Goal: Information Seeking & Learning: Learn about a topic

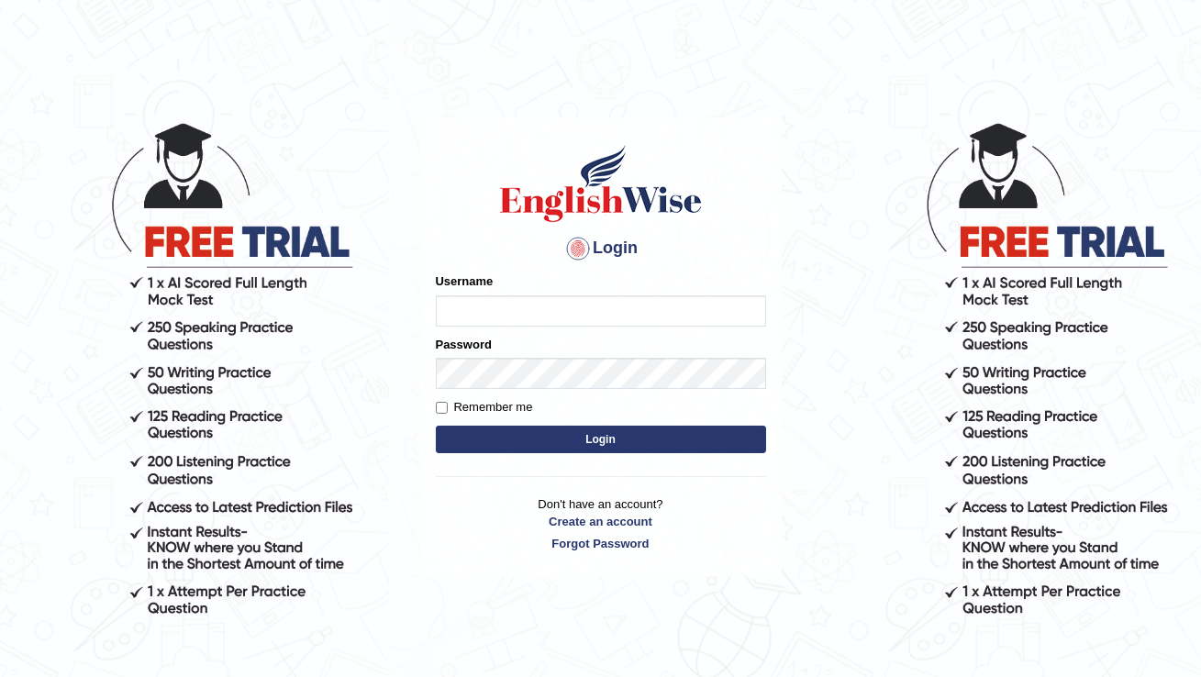
type input "donna_parramatta"
click at [441, 410] on input "Remember me" at bounding box center [442, 408] width 12 height 12
checkbox input "true"
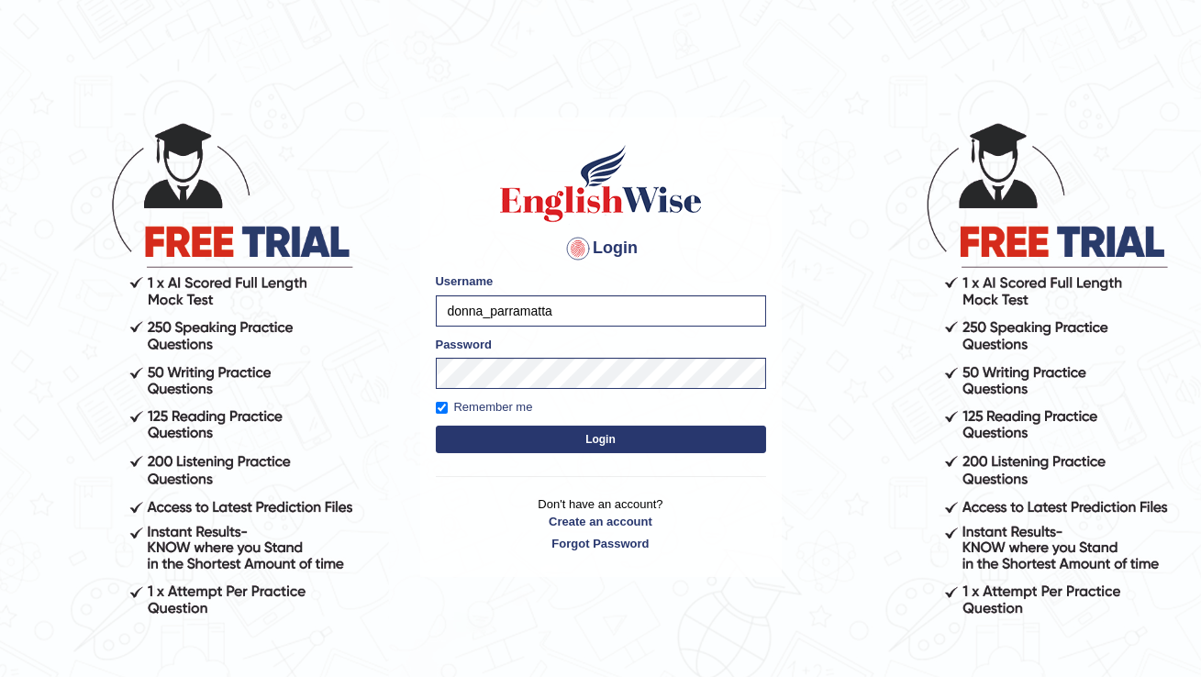
click at [799, 405] on body "Login Please fix the following errors: Username donna_parramatta Password Remem…" at bounding box center [600, 398] width 1201 height 677
click at [687, 452] on button "Login" at bounding box center [601, 440] width 330 height 28
click at [686, 435] on button "Login" at bounding box center [601, 440] width 330 height 28
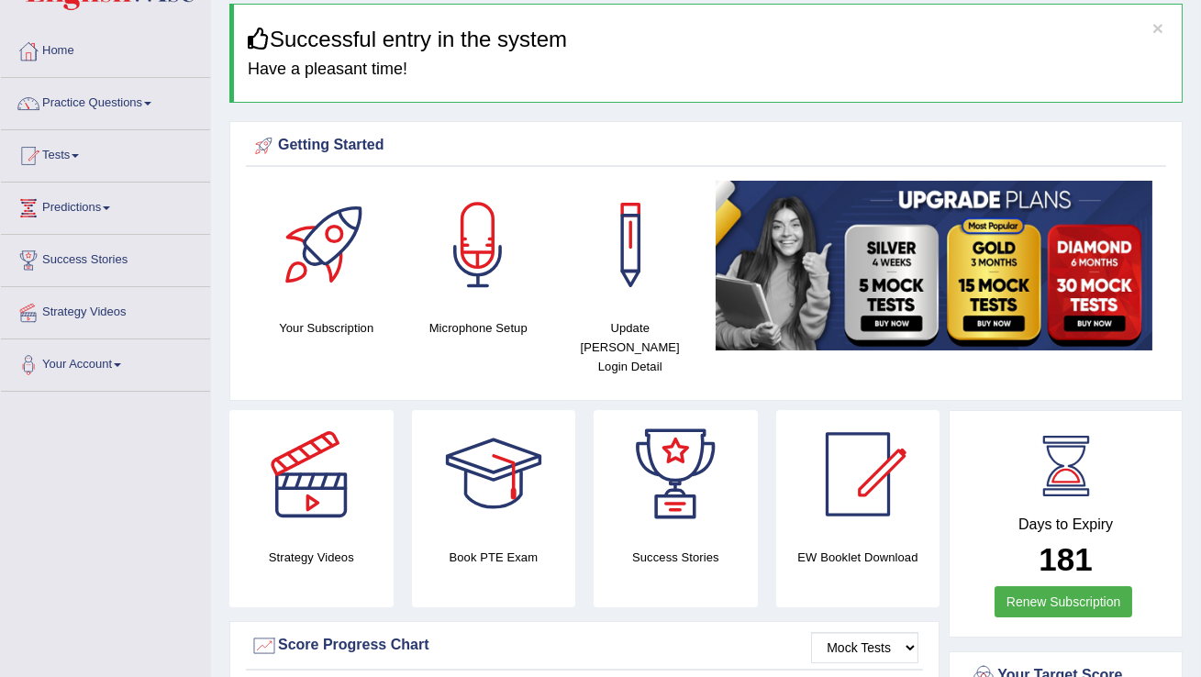
scroll to position [64, 0]
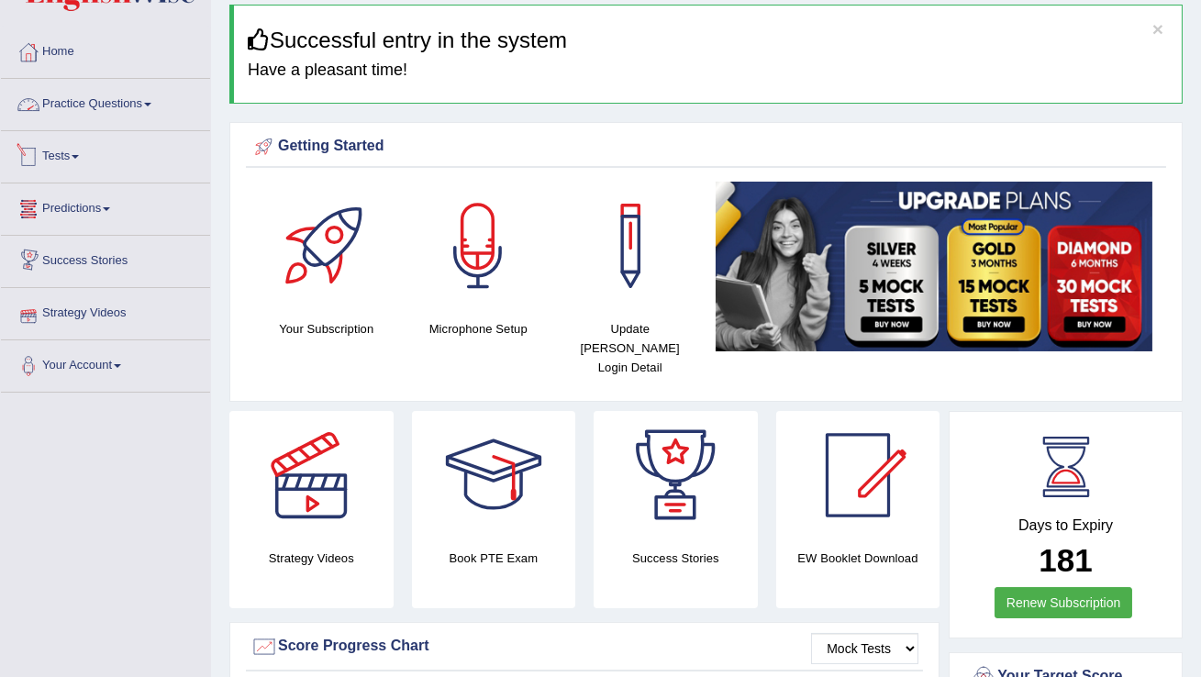
click at [79, 101] on link "Practice Questions" at bounding box center [105, 102] width 209 height 46
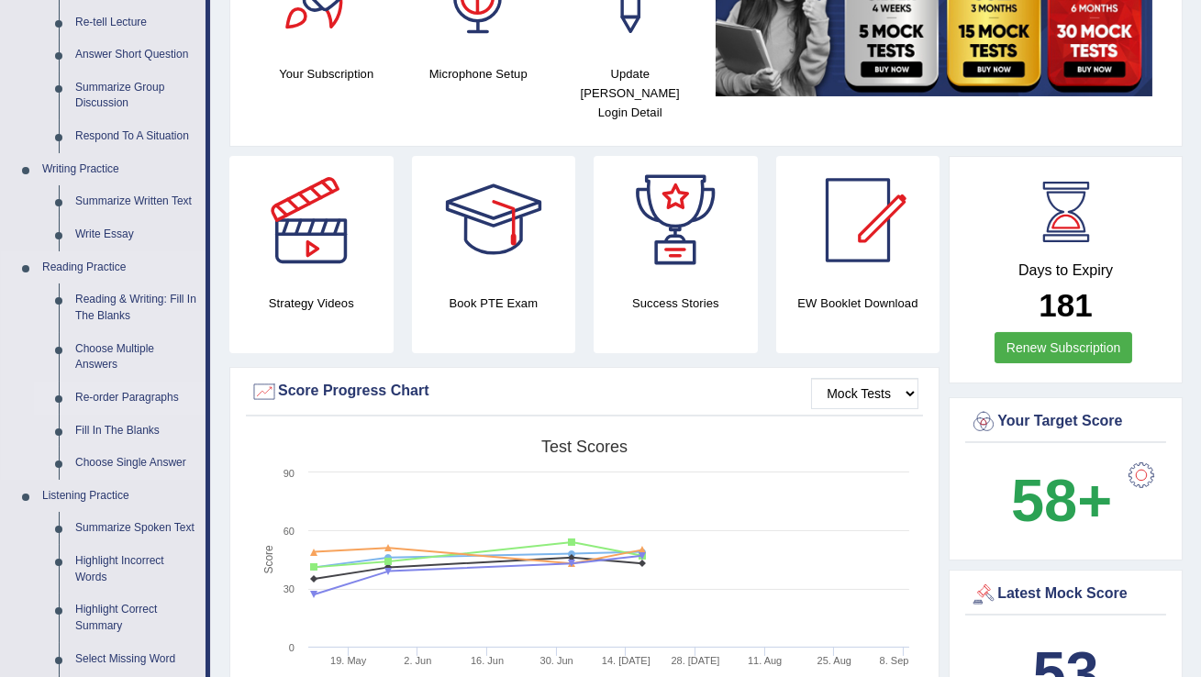
scroll to position [315, 0]
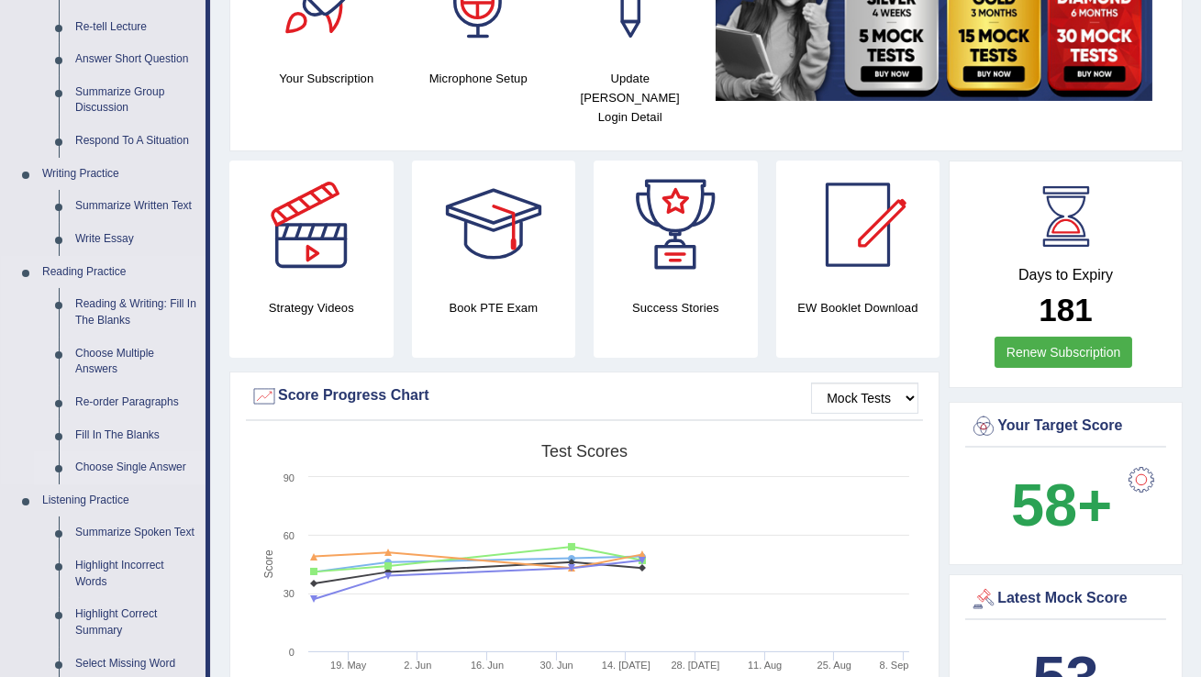
click at [124, 469] on link "Choose Single Answer" at bounding box center [136, 468] width 139 height 33
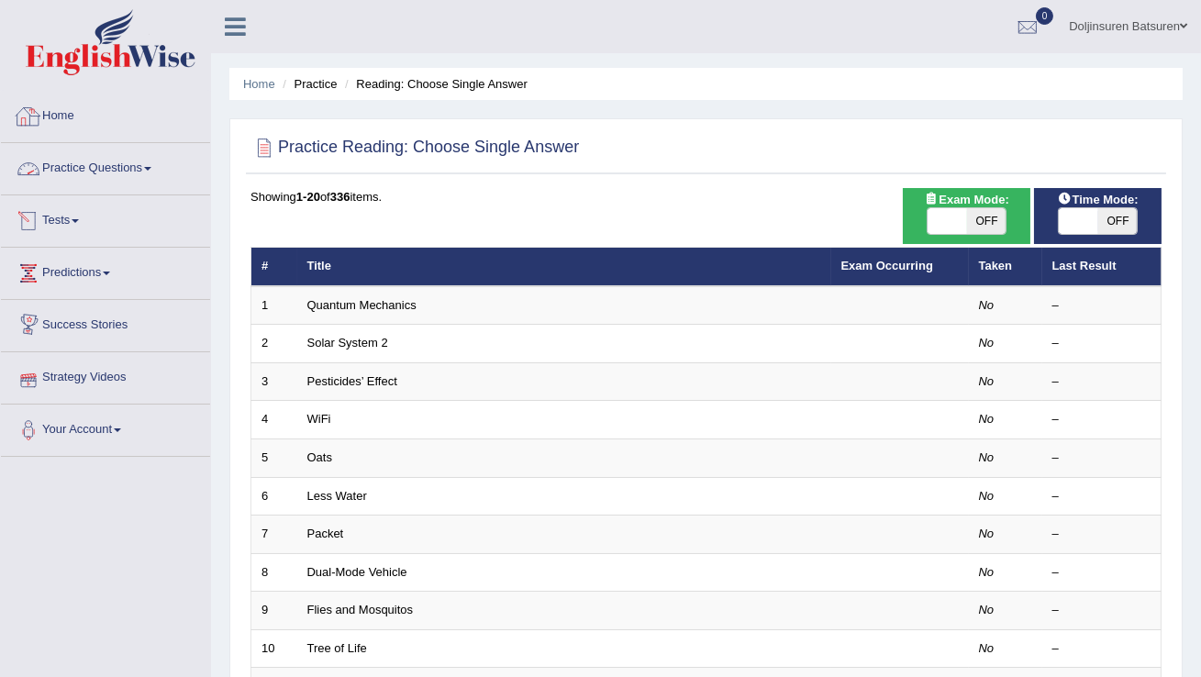
click at [67, 122] on link "Home" at bounding box center [105, 114] width 209 height 46
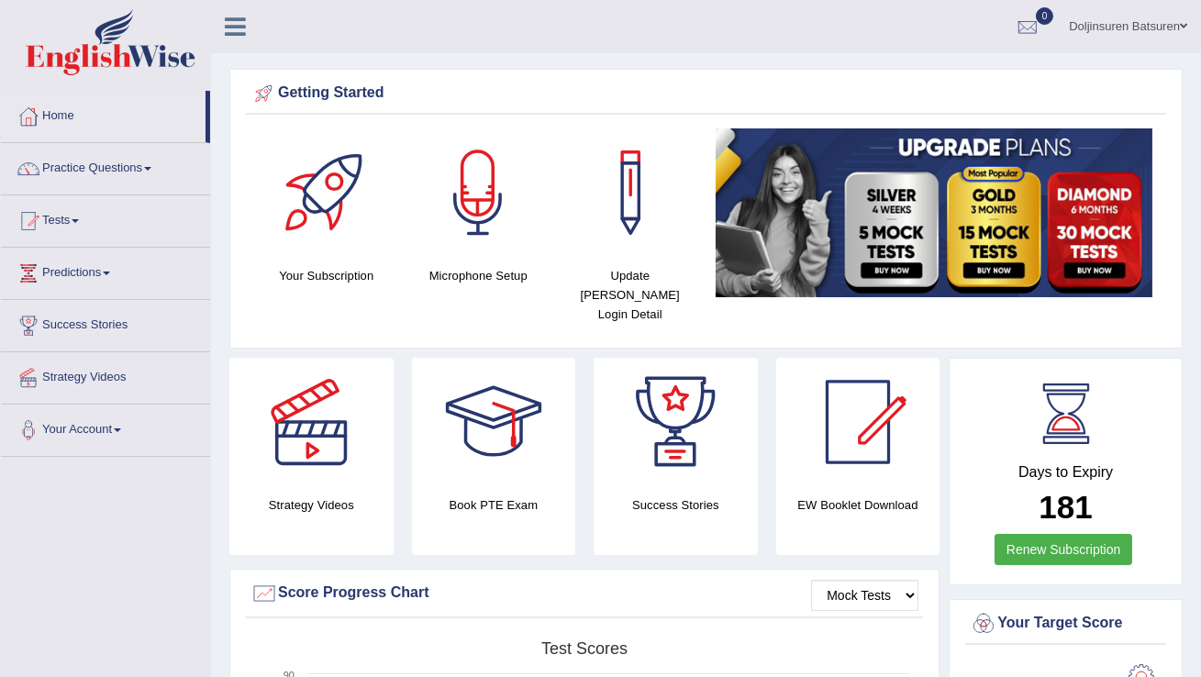
click at [135, 169] on link "Practice Questions" at bounding box center [105, 166] width 209 height 46
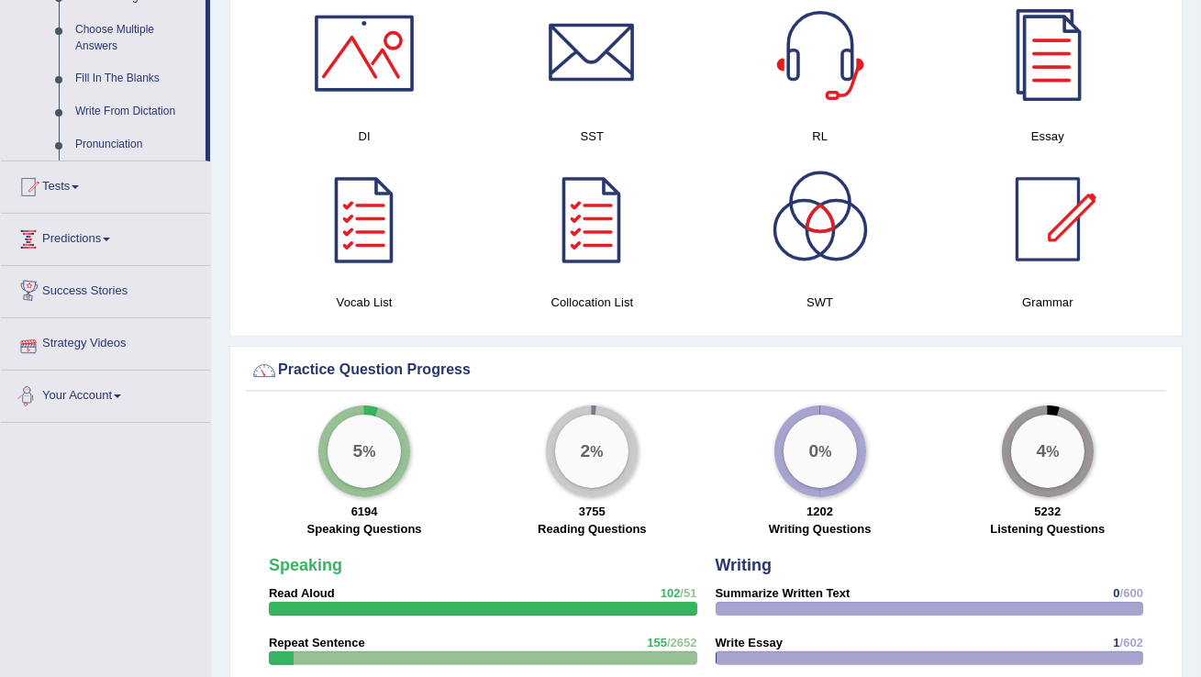
scroll to position [991, 0]
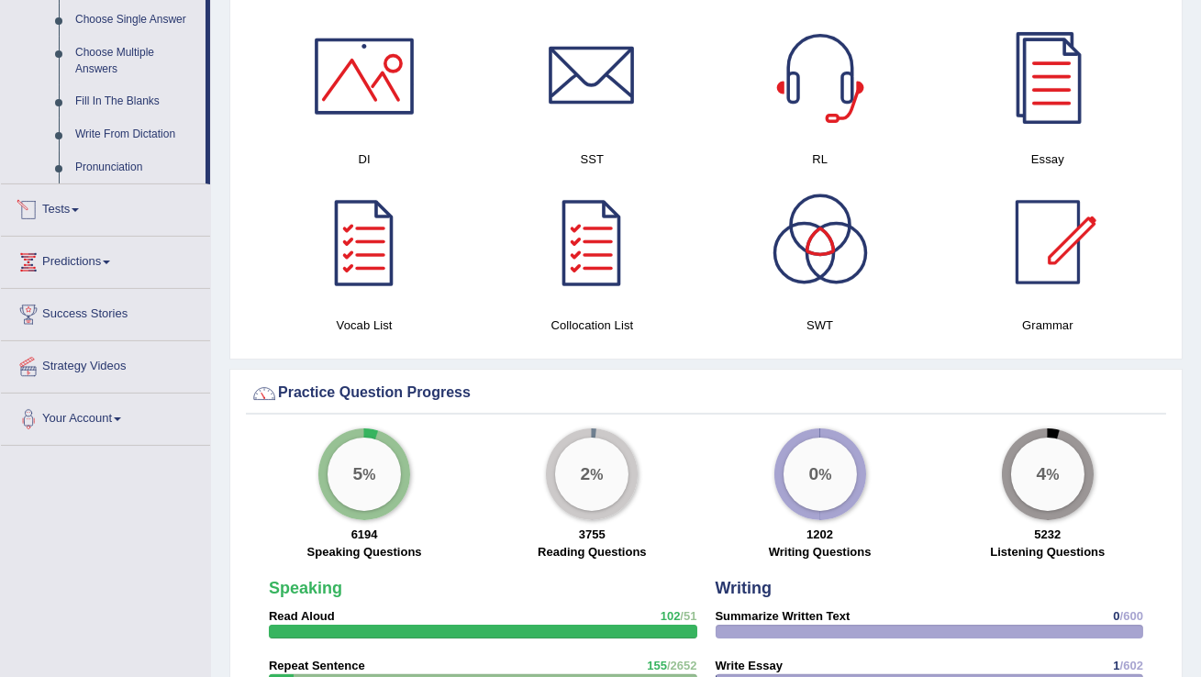
click at [96, 385] on link "Strategy Videos" at bounding box center [105, 364] width 209 height 46
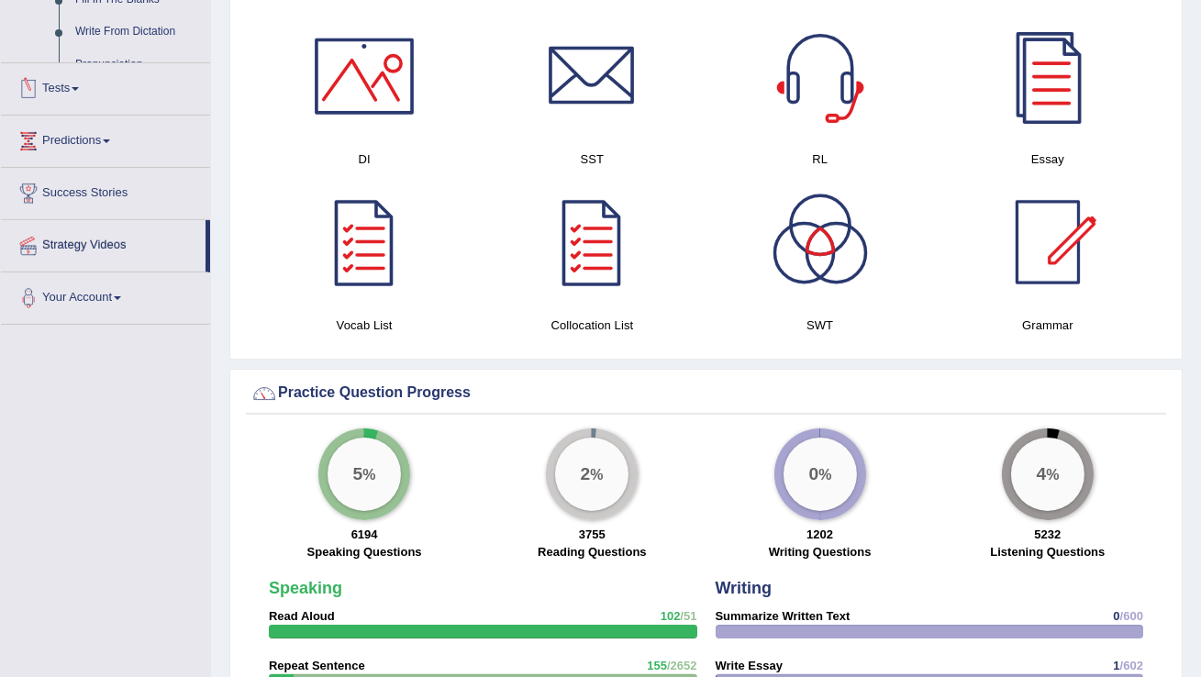
scroll to position [976, 0]
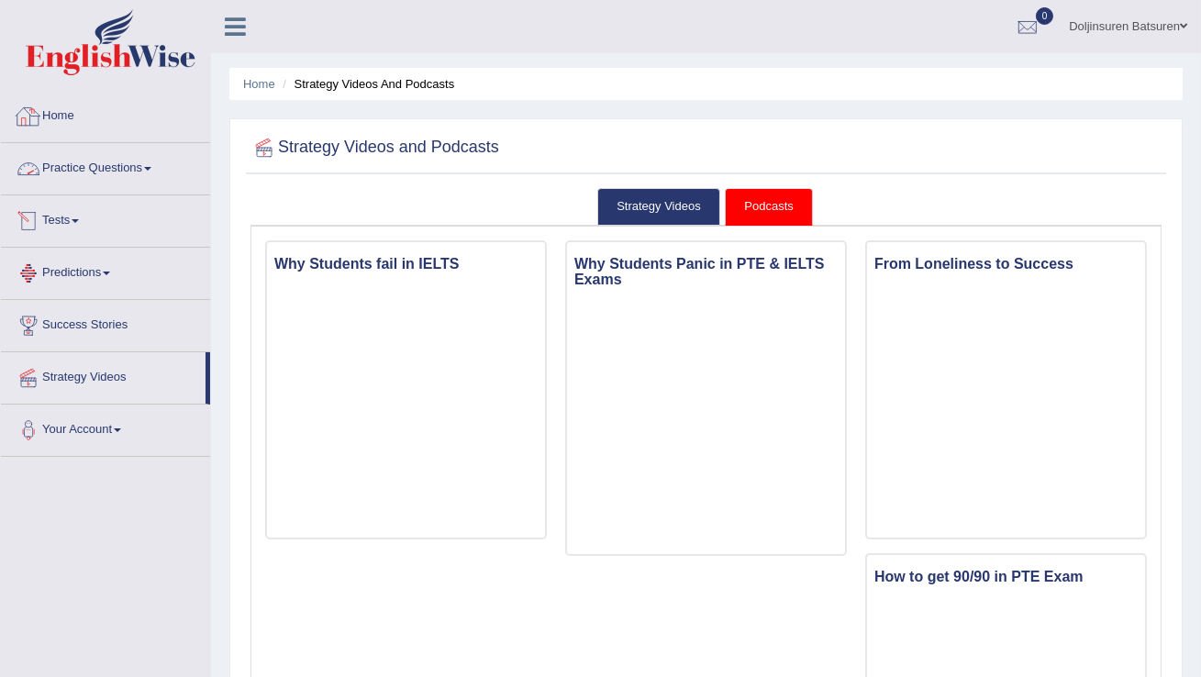
click at [62, 334] on link "Success Stories" at bounding box center [105, 323] width 209 height 46
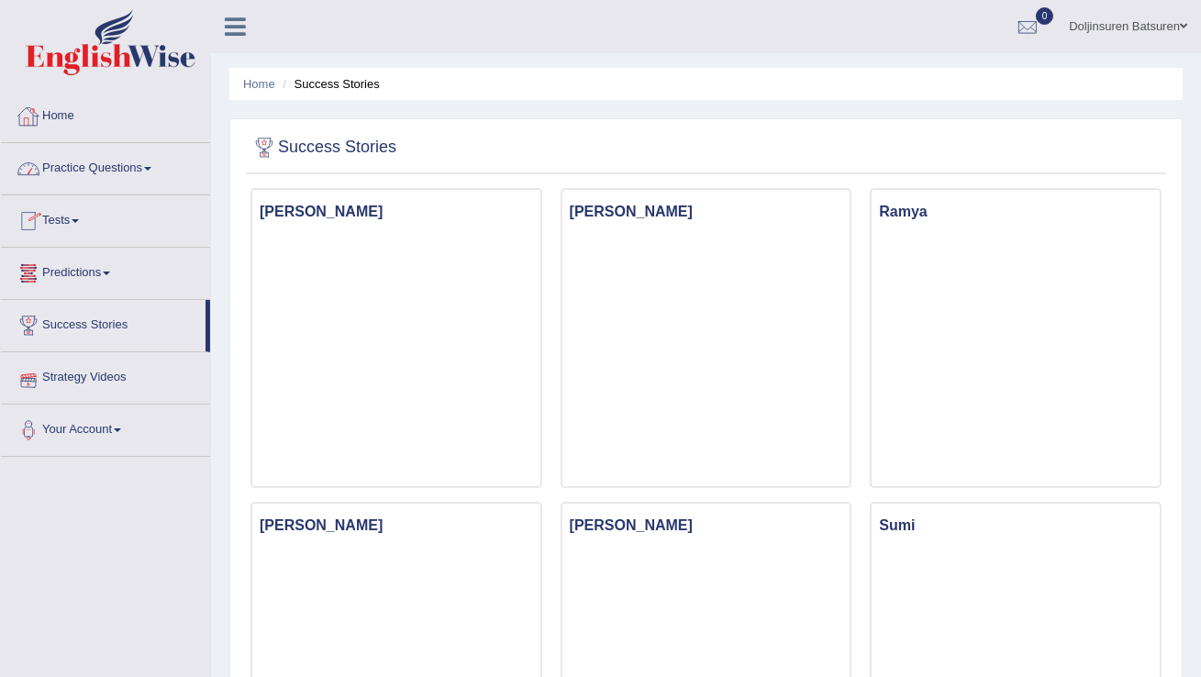
click at [54, 117] on link "Home" at bounding box center [105, 114] width 209 height 46
